Goal: Book appointment/travel/reservation

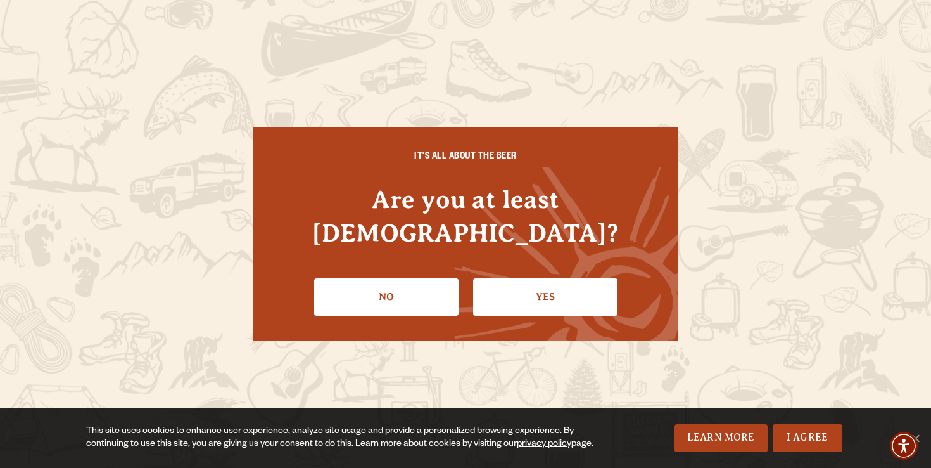
click at [537, 278] on link "Yes" at bounding box center [545, 296] width 144 height 37
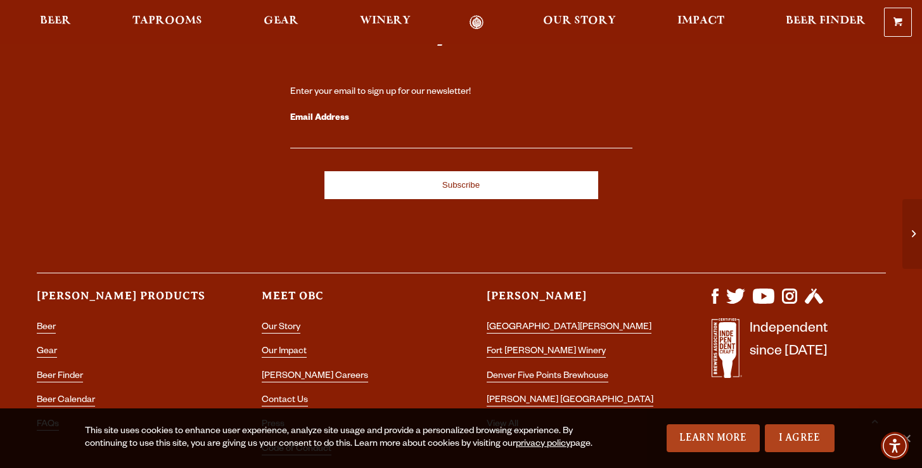
scroll to position [1732, 0]
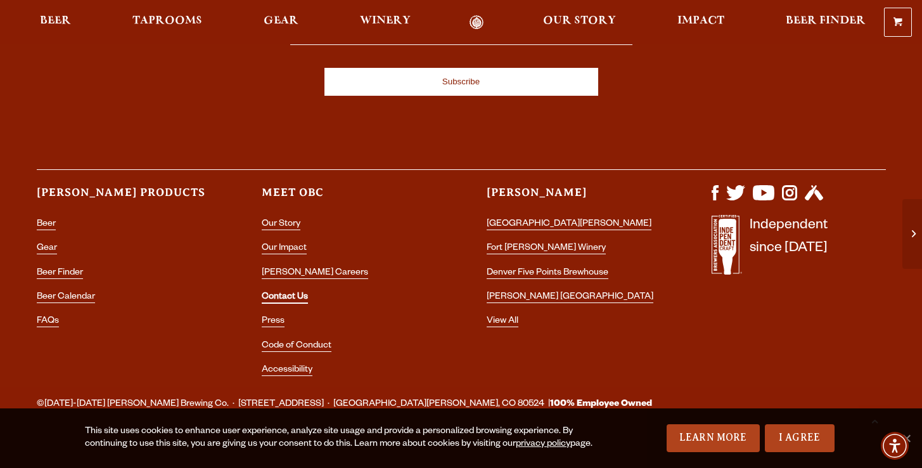
click at [286, 292] on link "Contact Us" at bounding box center [285, 297] width 46 height 11
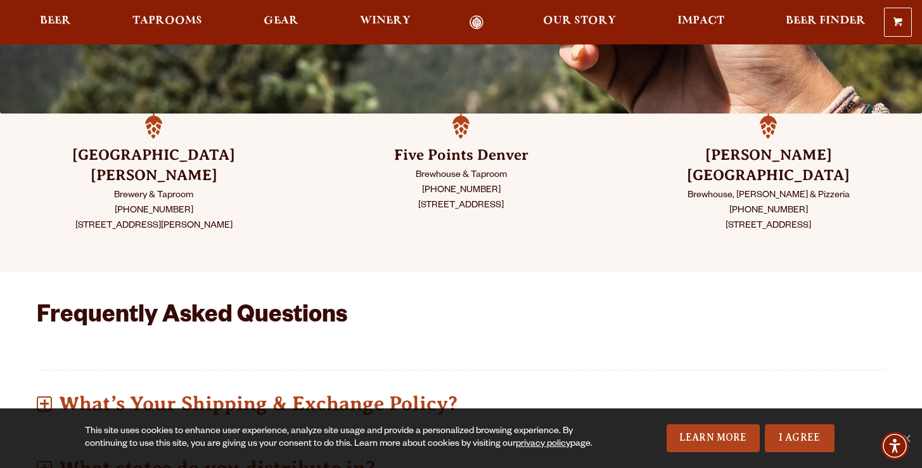
scroll to position [297, 0]
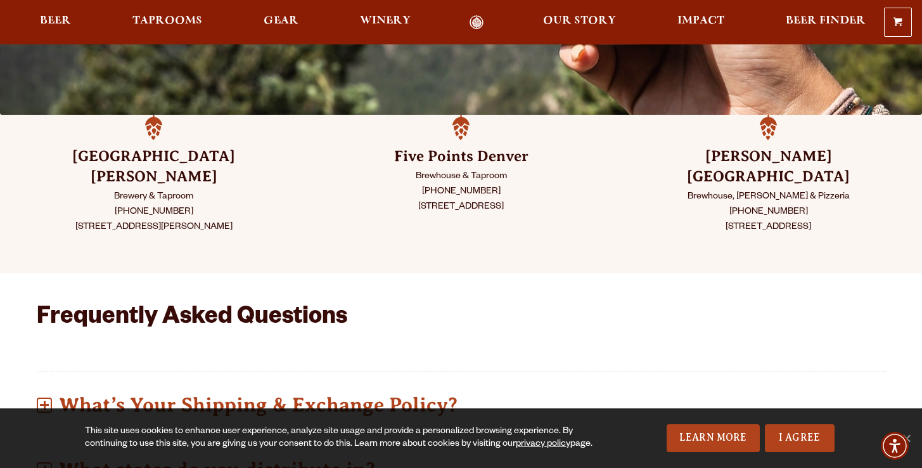
drag, startPoint x: 736, startPoint y: 191, endPoint x: 798, endPoint y: 191, distance: 62.7
click at [798, 191] on p "Brewhouse, Taproom & Pizzeria (303) 376-3777 1625 Perry St. Denver, CO 80204" at bounding box center [768, 212] width 244 height 46
copy p "[PHONE_NUMBER]"
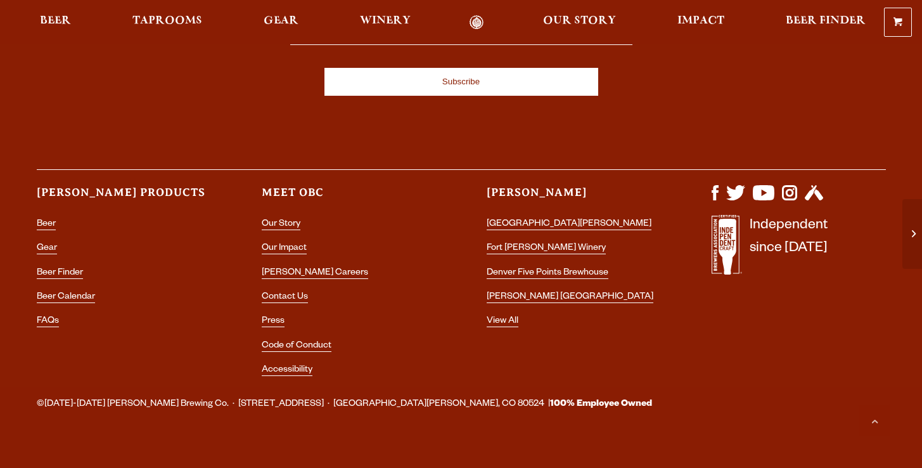
scroll to position [1732, 0]
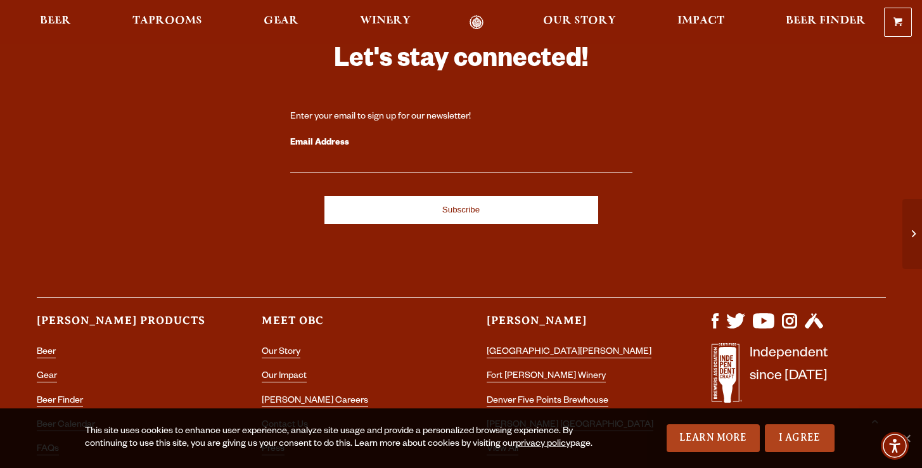
scroll to position [1732, 0]
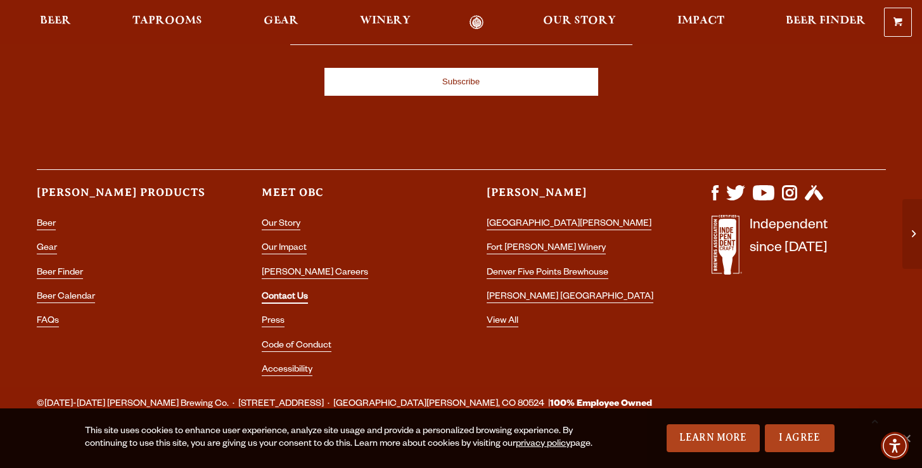
click at [290, 292] on link "Contact Us" at bounding box center [285, 297] width 46 height 11
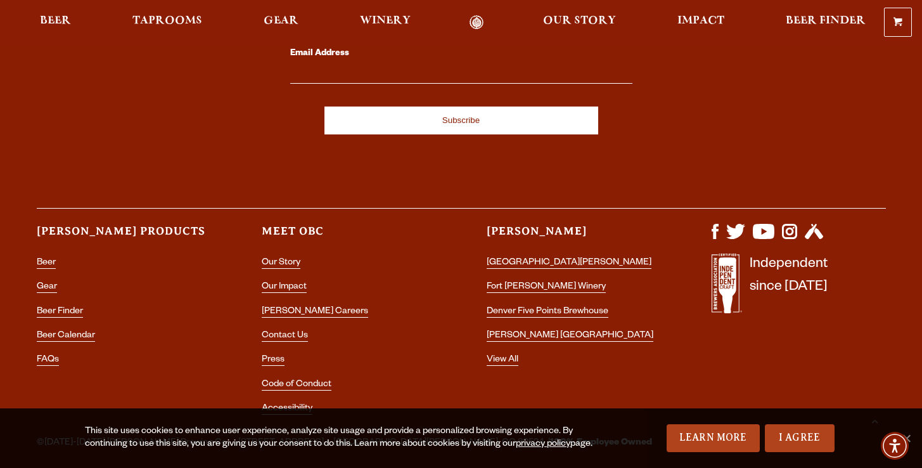
scroll to position [2531, 0]
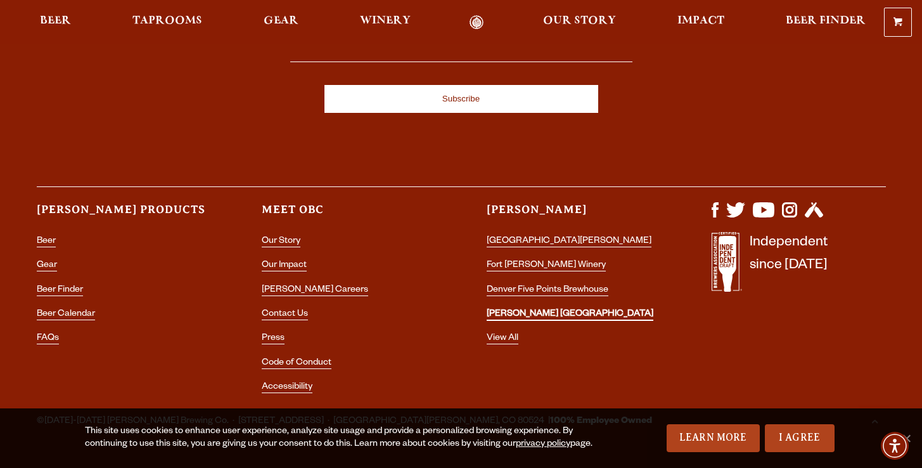
click at [553, 309] on link "[PERSON_NAME] [GEOGRAPHIC_DATA]" at bounding box center [570, 314] width 167 height 11
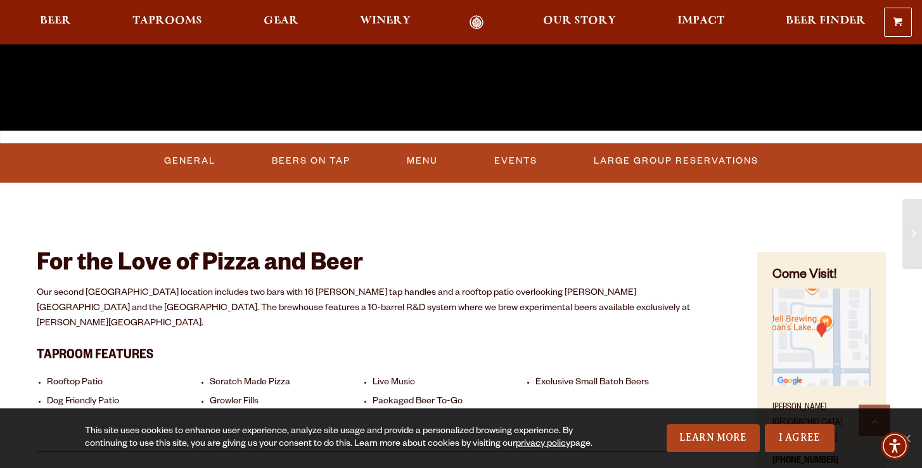
scroll to position [388, 0]
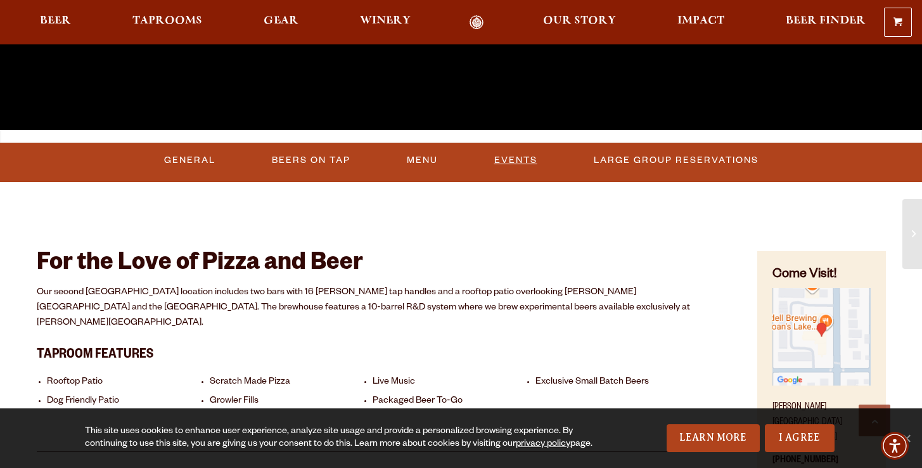
click at [515, 156] on link "Events" at bounding box center [515, 160] width 53 height 29
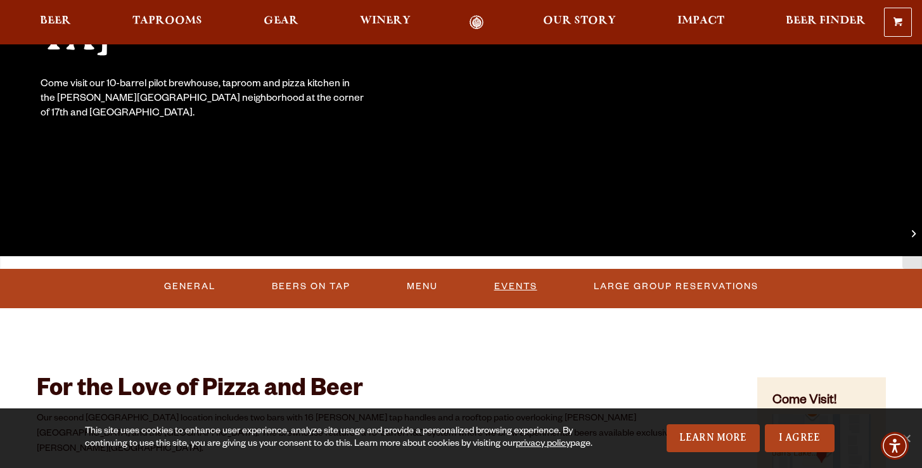
scroll to position [259, 0]
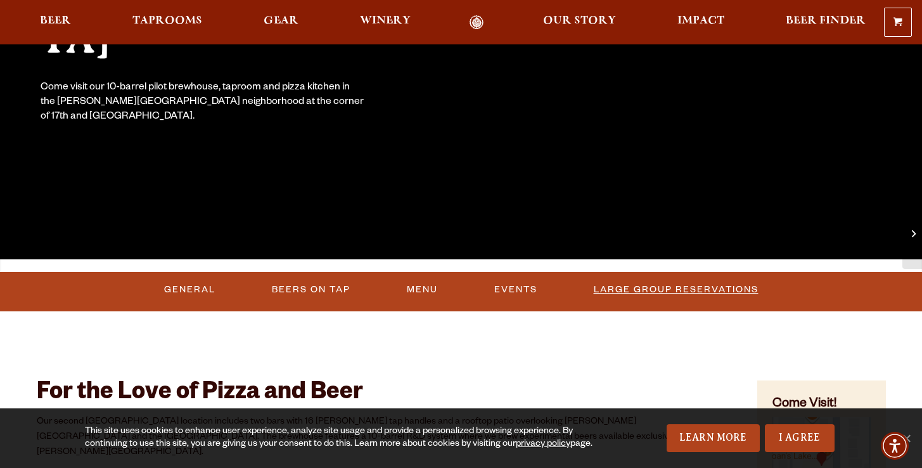
click at [644, 288] on link "Large Group Reservations" at bounding box center [676, 289] width 175 height 29
